Goal: Information Seeking & Learning: Learn about a topic

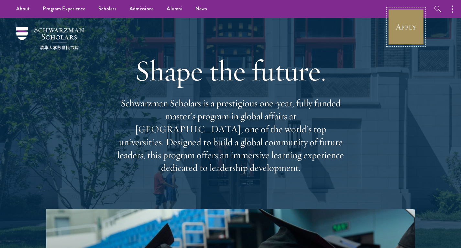
click at [395, 42] on link "Apply" at bounding box center [406, 27] width 36 height 36
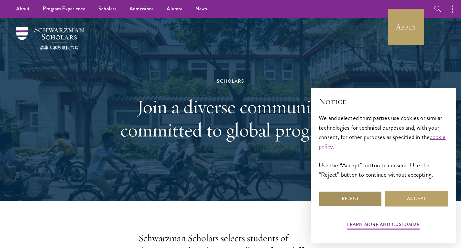
click at [333, 195] on button "Reject" at bounding box center [350, 199] width 63 height 16
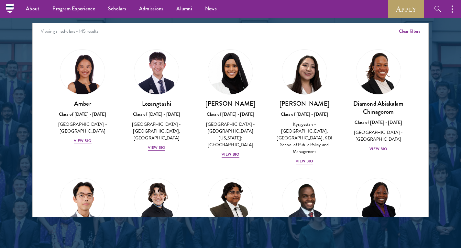
scroll to position [831, 0]
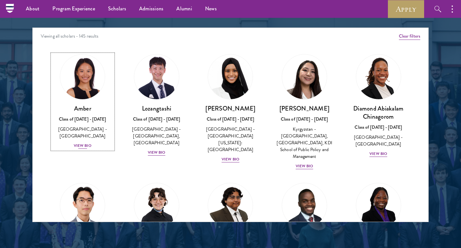
click at [82, 142] on div "View Bio" at bounding box center [83, 145] width 18 height 6
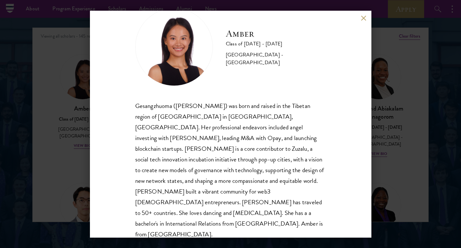
scroll to position [22, 0]
click at [362, 19] on button at bounding box center [364, 19] width 6 height 6
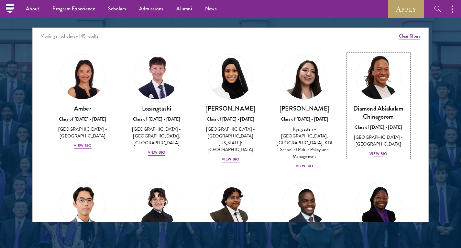
click at [374, 153] on div "View Bio" at bounding box center [379, 154] width 18 height 6
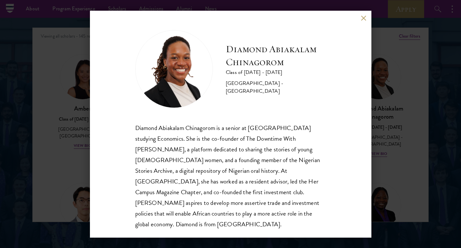
scroll to position [1, 0]
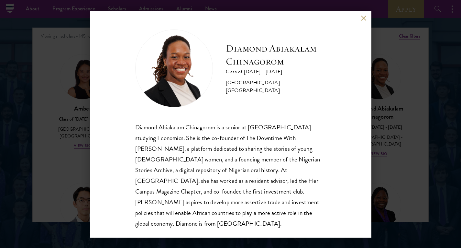
click at [363, 18] on button at bounding box center [364, 19] width 6 height 6
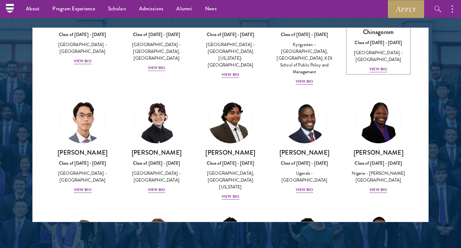
scroll to position [90, 0]
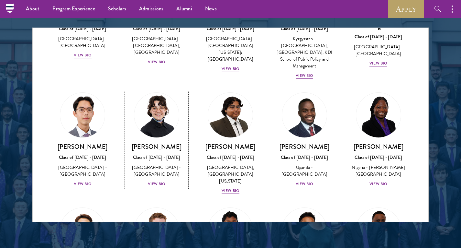
click at [153, 184] on div "View Bio" at bounding box center [157, 184] width 18 height 6
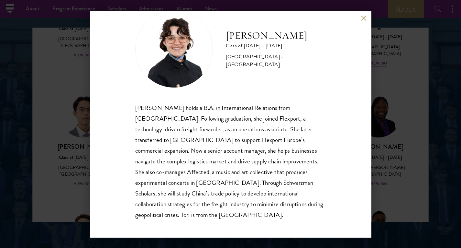
scroll to position [20, 0]
click at [361, 18] on button at bounding box center [364, 19] width 6 height 6
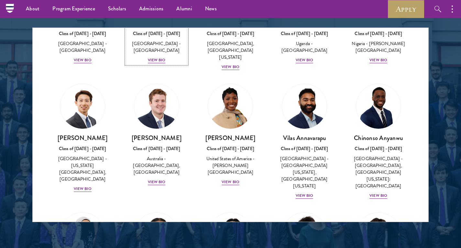
scroll to position [223, 0]
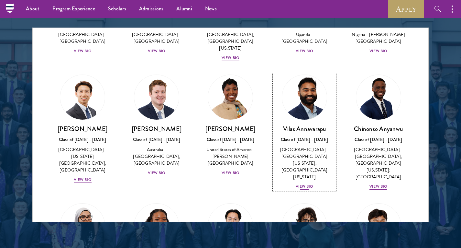
click at [306, 183] on div "View Bio" at bounding box center [305, 186] width 18 height 6
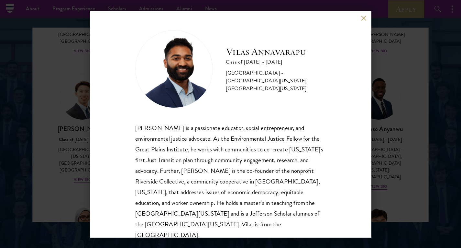
scroll to position [11, 0]
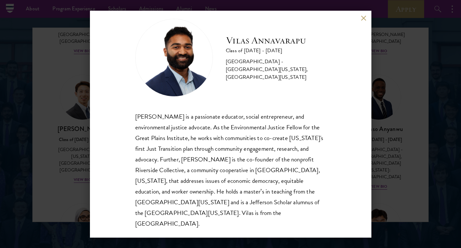
click at [363, 17] on button at bounding box center [364, 19] width 6 height 6
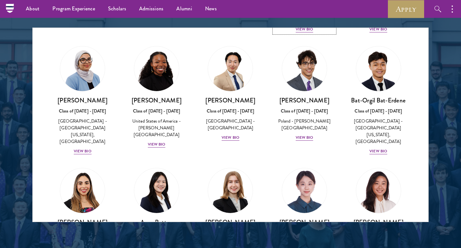
scroll to position [383, 0]
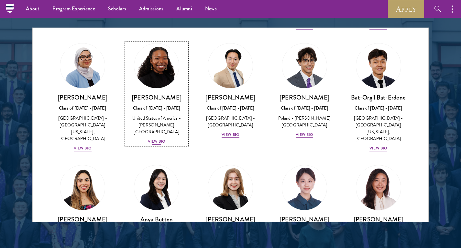
click at [159, 138] on div "View Bio" at bounding box center [157, 141] width 18 height 6
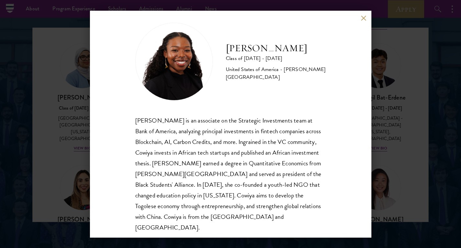
scroll to position [10, 0]
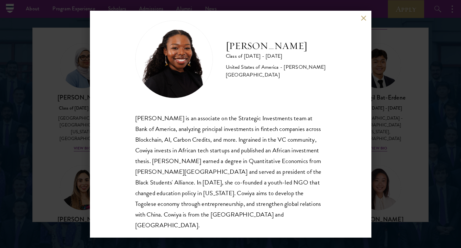
click at [362, 18] on button at bounding box center [364, 19] width 6 height 6
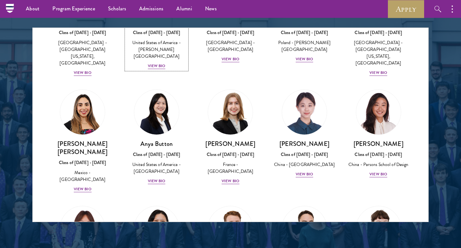
scroll to position [465, 0]
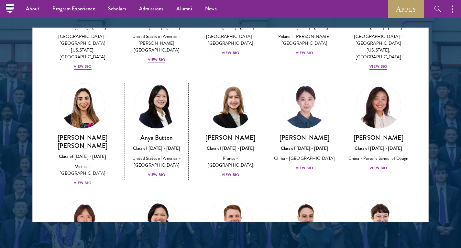
click at [156, 172] on div "View Bio" at bounding box center [157, 175] width 18 height 6
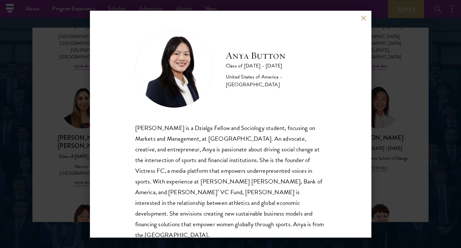
scroll to position [11, 0]
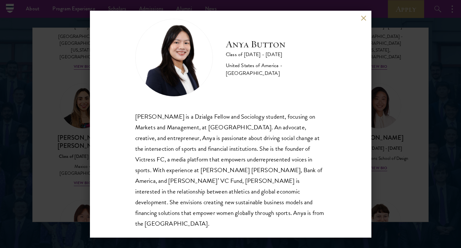
click at [359, 15] on div "Anya Button Class of 2025 - 2026 United States of America - Duke University Any…" at bounding box center [231, 124] width 282 height 227
click at [364, 18] on button at bounding box center [364, 19] width 6 height 6
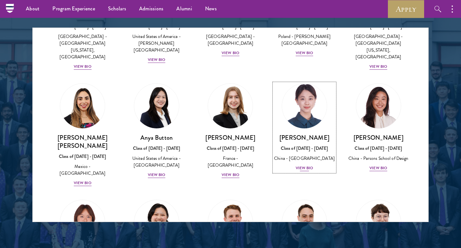
click at [300, 165] on div "View Bio" at bounding box center [305, 168] width 18 height 6
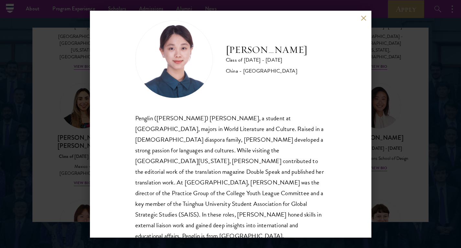
scroll to position [11, 0]
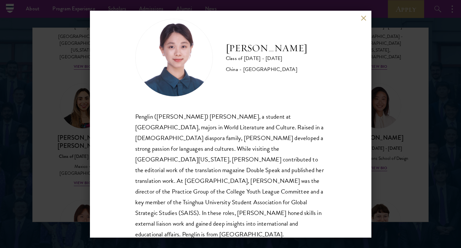
click at [366, 19] on button at bounding box center [364, 19] width 6 height 6
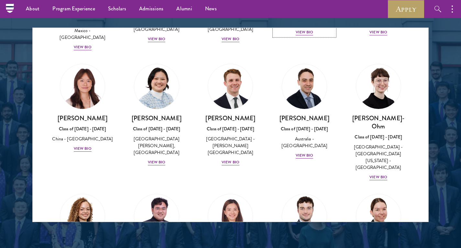
scroll to position [607, 0]
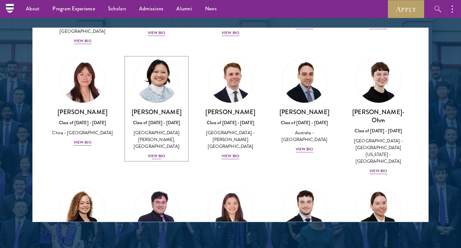
click at [154, 153] on div "View Bio" at bounding box center [157, 156] width 18 height 6
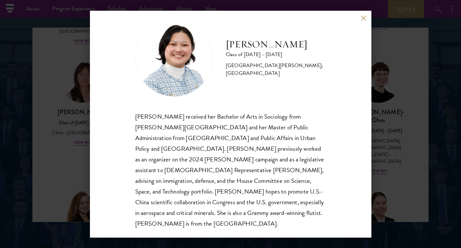
scroll to position [11, 0]
click at [363, 17] on button at bounding box center [364, 19] width 6 height 6
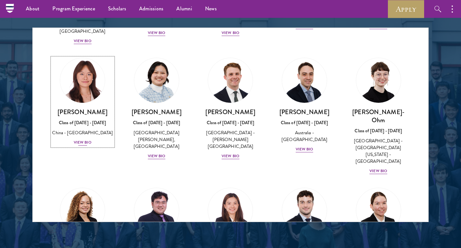
click at [81, 139] on div "View Bio" at bounding box center [83, 142] width 18 height 6
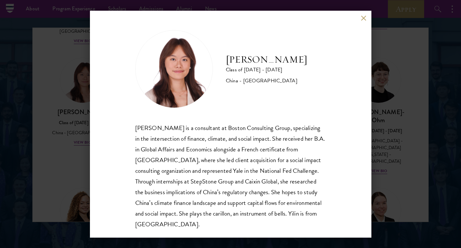
scroll to position [11, 0]
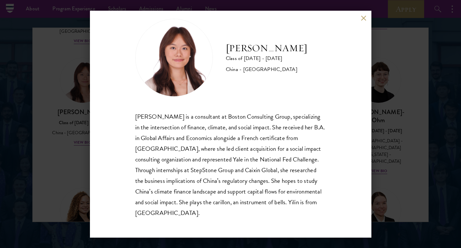
click at [364, 19] on button at bounding box center [364, 19] width 6 height 6
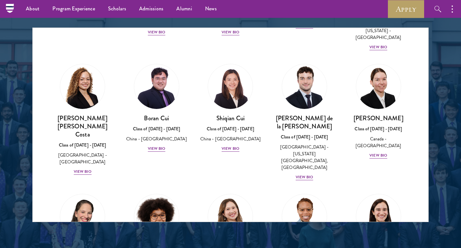
scroll to position [739, 0]
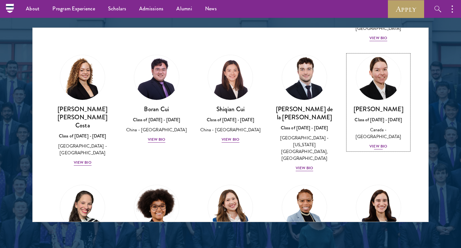
click at [375, 143] on div "View Bio" at bounding box center [379, 146] width 18 height 6
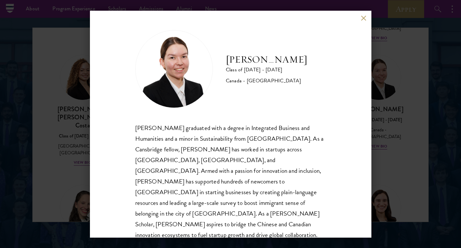
click at [364, 20] on button at bounding box center [364, 19] width 6 height 6
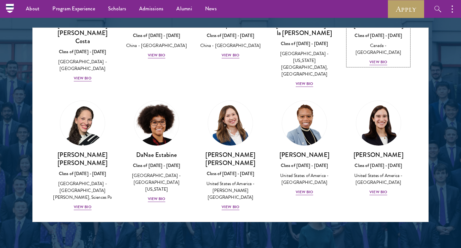
scroll to position [826, 0]
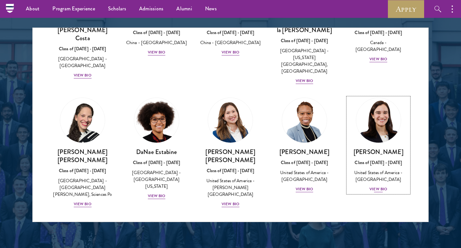
click at [376, 186] on div "View Bio" at bounding box center [379, 189] width 18 height 6
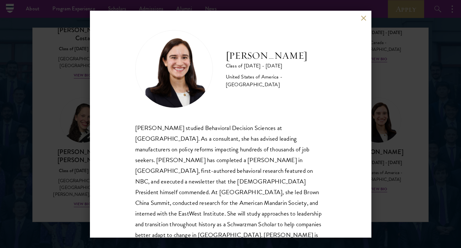
scroll to position [11, 0]
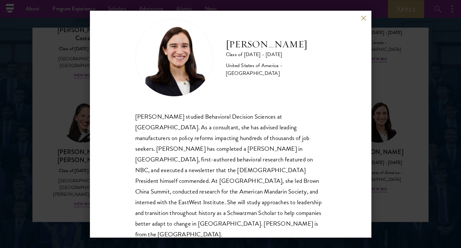
click at [365, 16] on button at bounding box center [364, 19] width 6 height 6
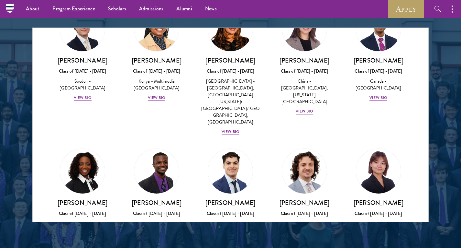
scroll to position [977, 0]
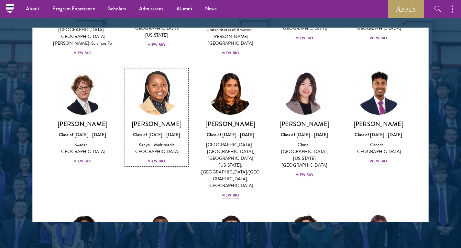
click at [151, 158] on div "View Bio" at bounding box center [157, 161] width 18 height 6
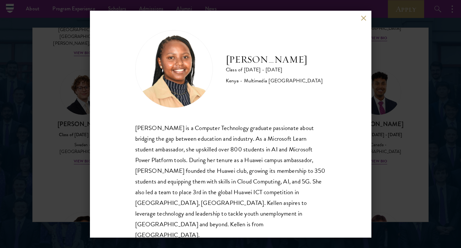
scroll to position [1, 0]
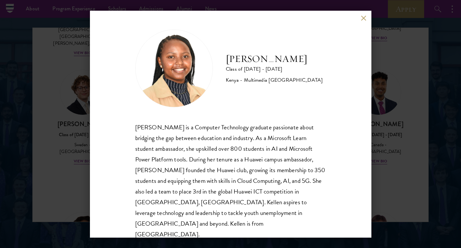
click at [363, 20] on button at bounding box center [364, 19] width 6 height 6
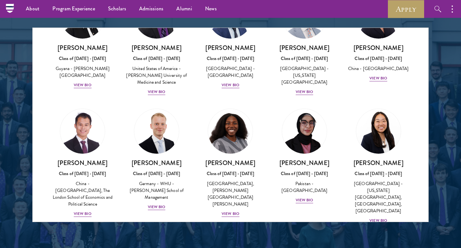
scroll to position [1187, 0]
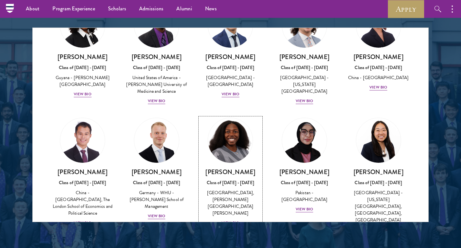
click at [228, 220] on div "View Bio" at bounding box center [231, 223] width 18 height 6
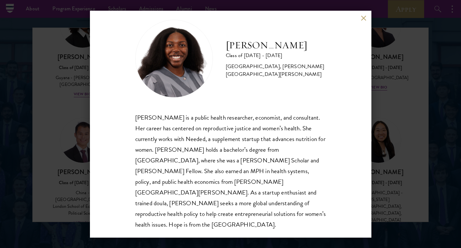
scroll to position [11, 0]
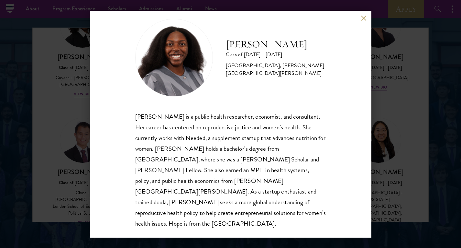
click at [362, 19] on button at bounding box center [364, 19] width 6 height 6
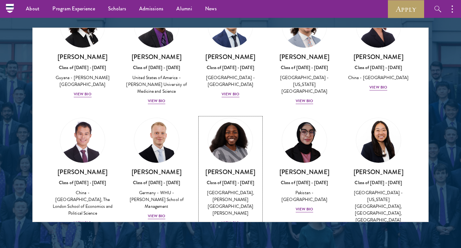
scroll to position [1217, 0]
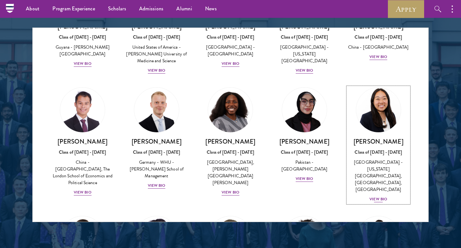
click at [379, 196] on div "View Bio" at bounding box center [379, 199] width 18 height 6
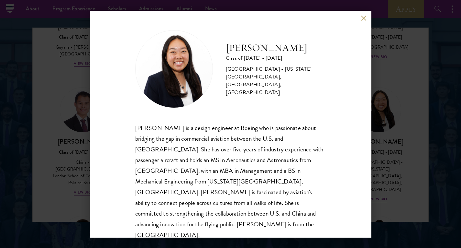
scroll to position [1, 0]
click at [362, 19] on button at bounding box center [364, 19] width 6 height 6
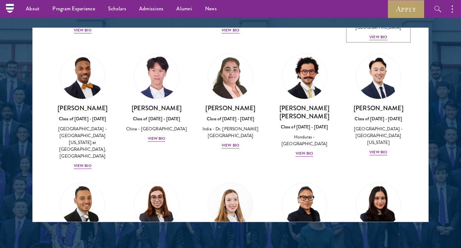
scroll to position [1382, 0]
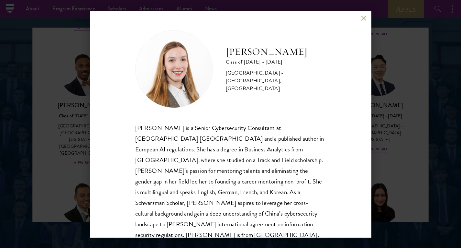
scroll to position [11, 0]
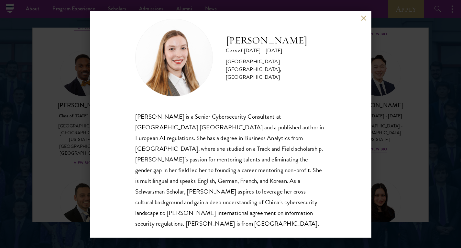
click at [363, 17] on button at bounding box center [364, 19] width 6 height 6
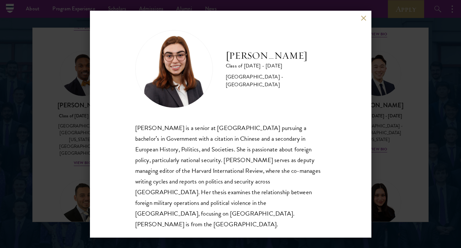
click at [366, 20] on button at bounding box center [364, 19] width 6 height 6
